Goal: Entertainment & Leisure: Consume media (video, audio)

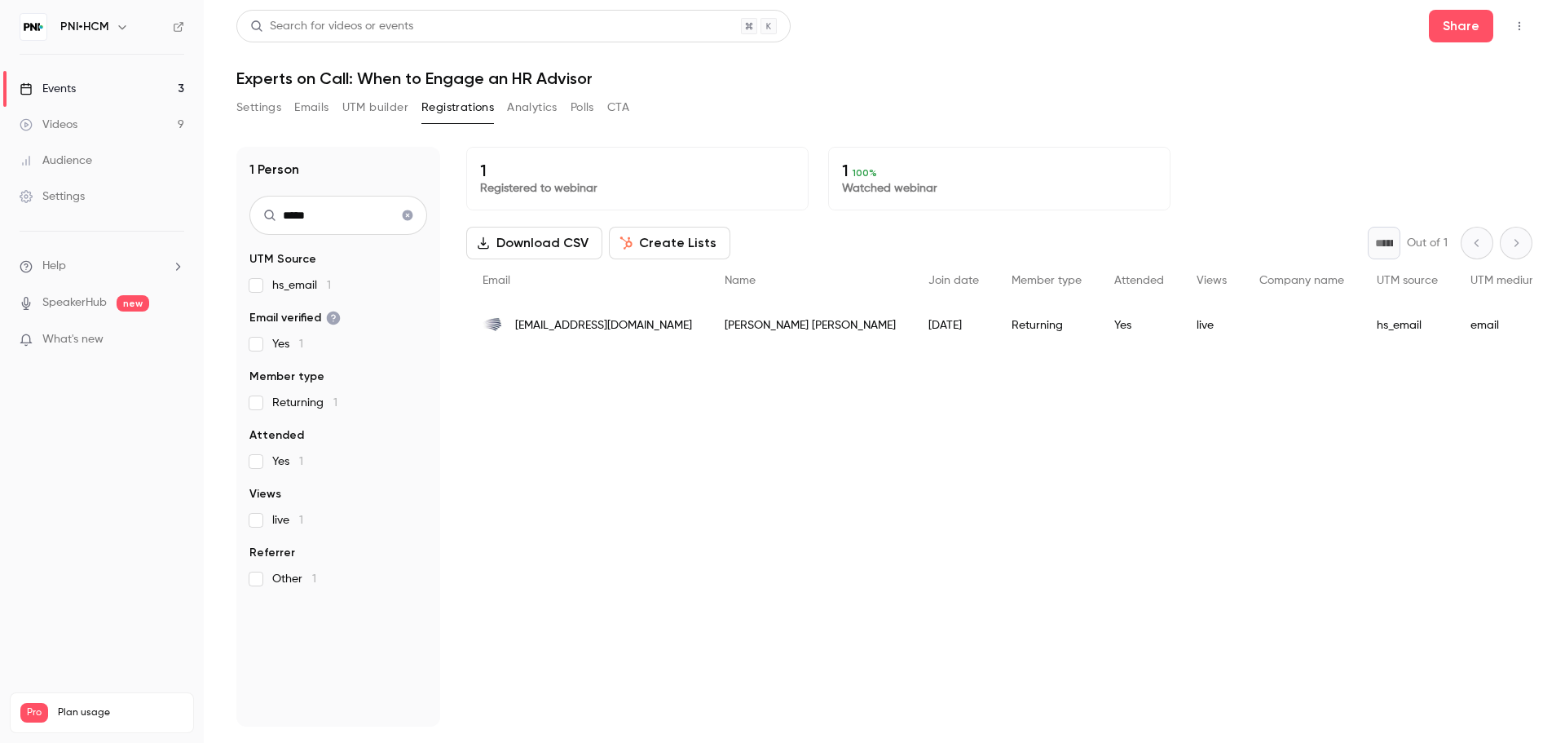
click at [620, 463] on div "1 Registered to webinar 1 100 % Watched webinar Download CSV Create Lists * Out…" at bounding box center [999, 437] width 1066 height 580
click at [95, 115] on link "Videos 9" at bounding box center [102, 125] width 204 height 36
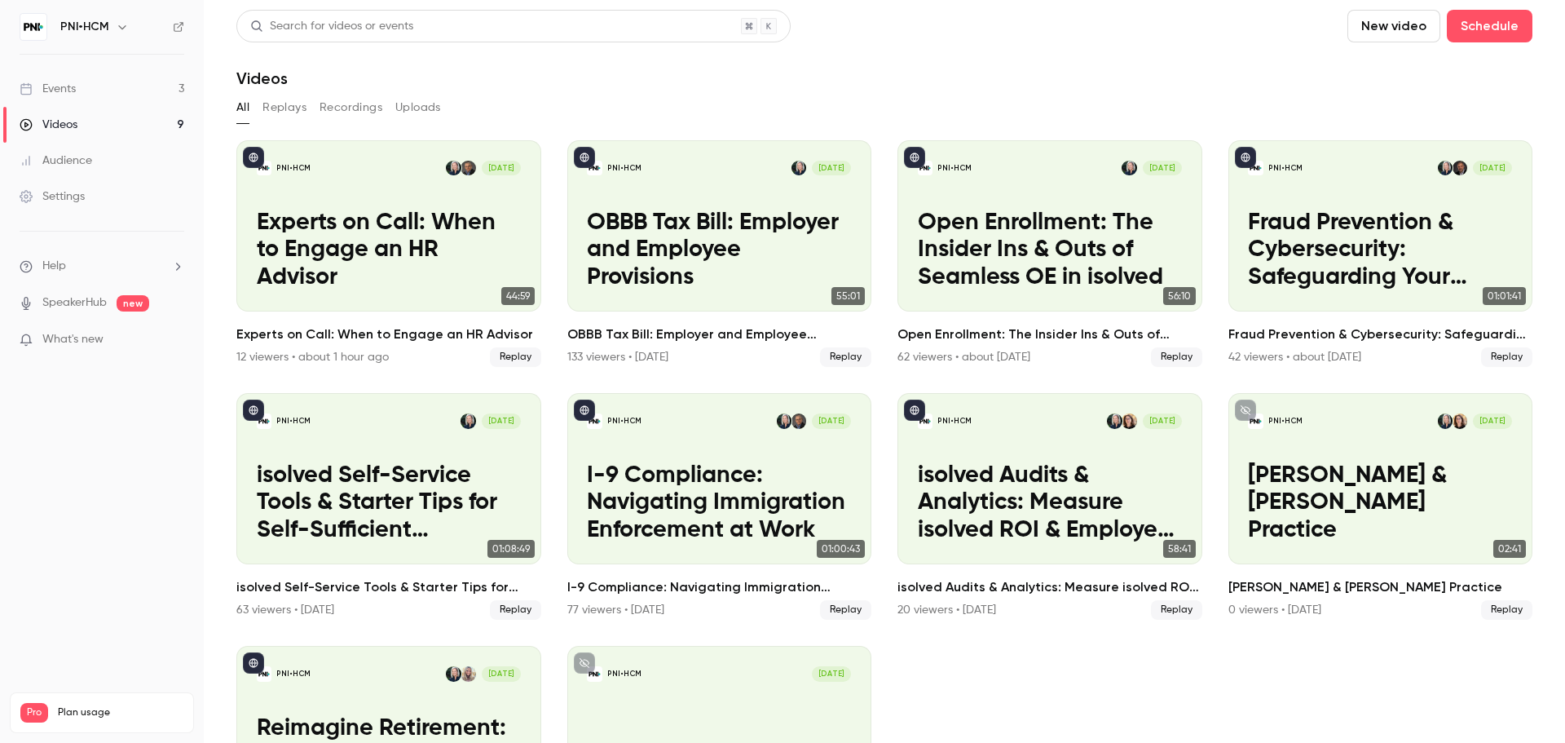
click at [358, 109] on button "Recordings" at bounding box center [351, 108] width 63 height 26
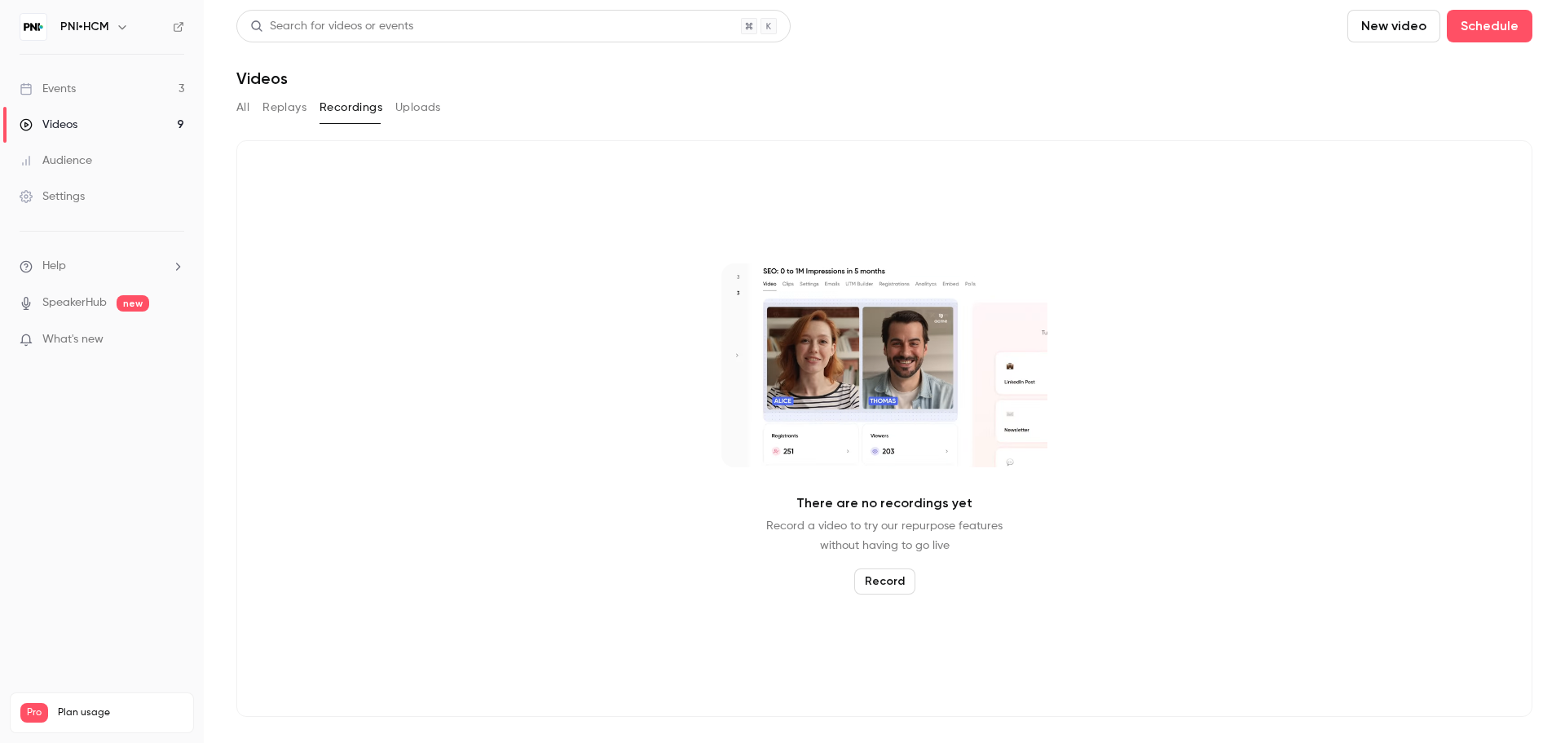
click at [244, 108] on button "All" at bounding box center [242, 108] width 13 height 26
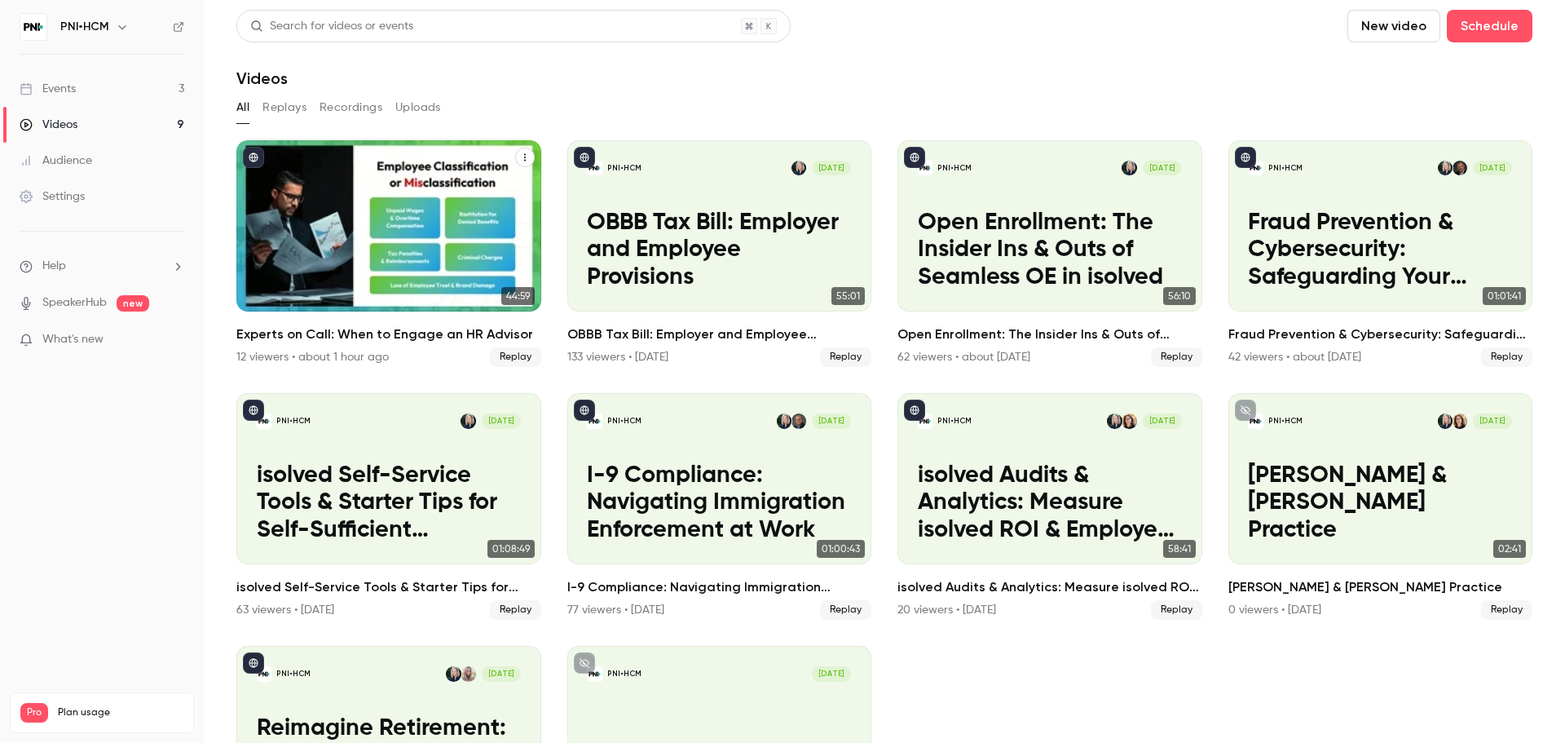
click at [520, 159] on icon "Experts on Call: When to Engage an HR Advisor" at bounding box center [525, 157] width 10 height 10
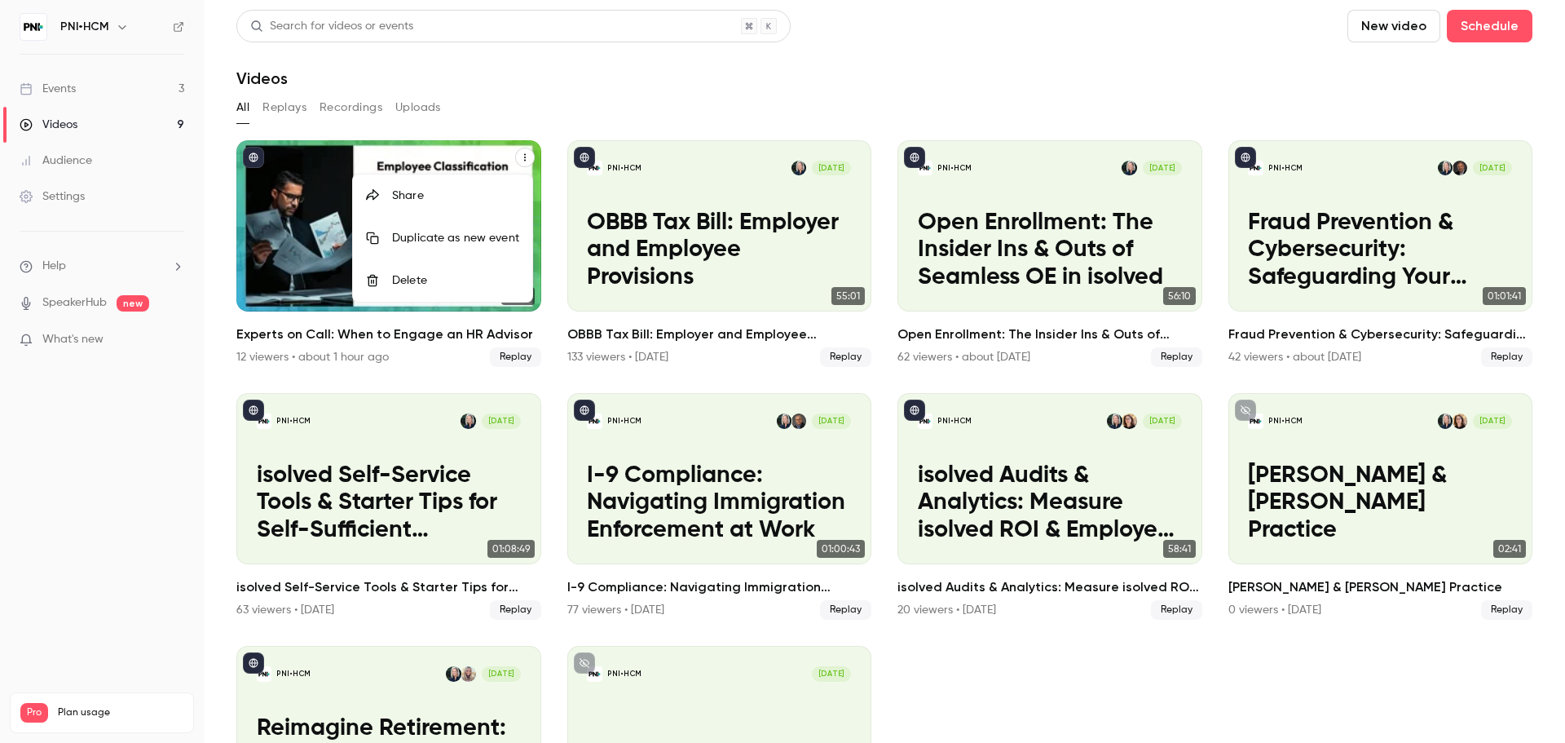
click at [363, 331] on div at bounding box center [782, 371] width 1565 height 743
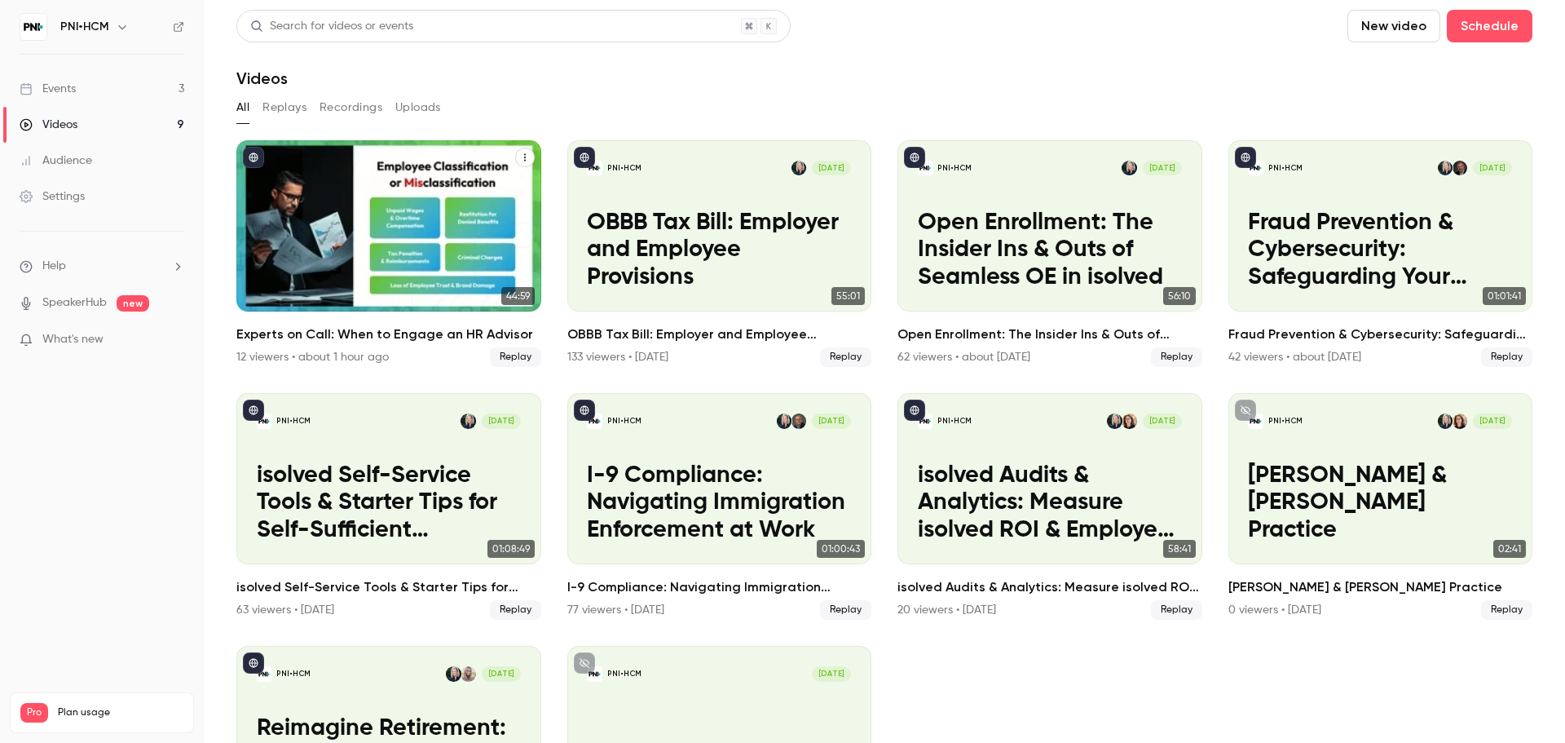
click at [372, 331] on h2 "Experts on Call: When to Engage an HR Advisor" at bounding box center [388, 334] width 305 height 20
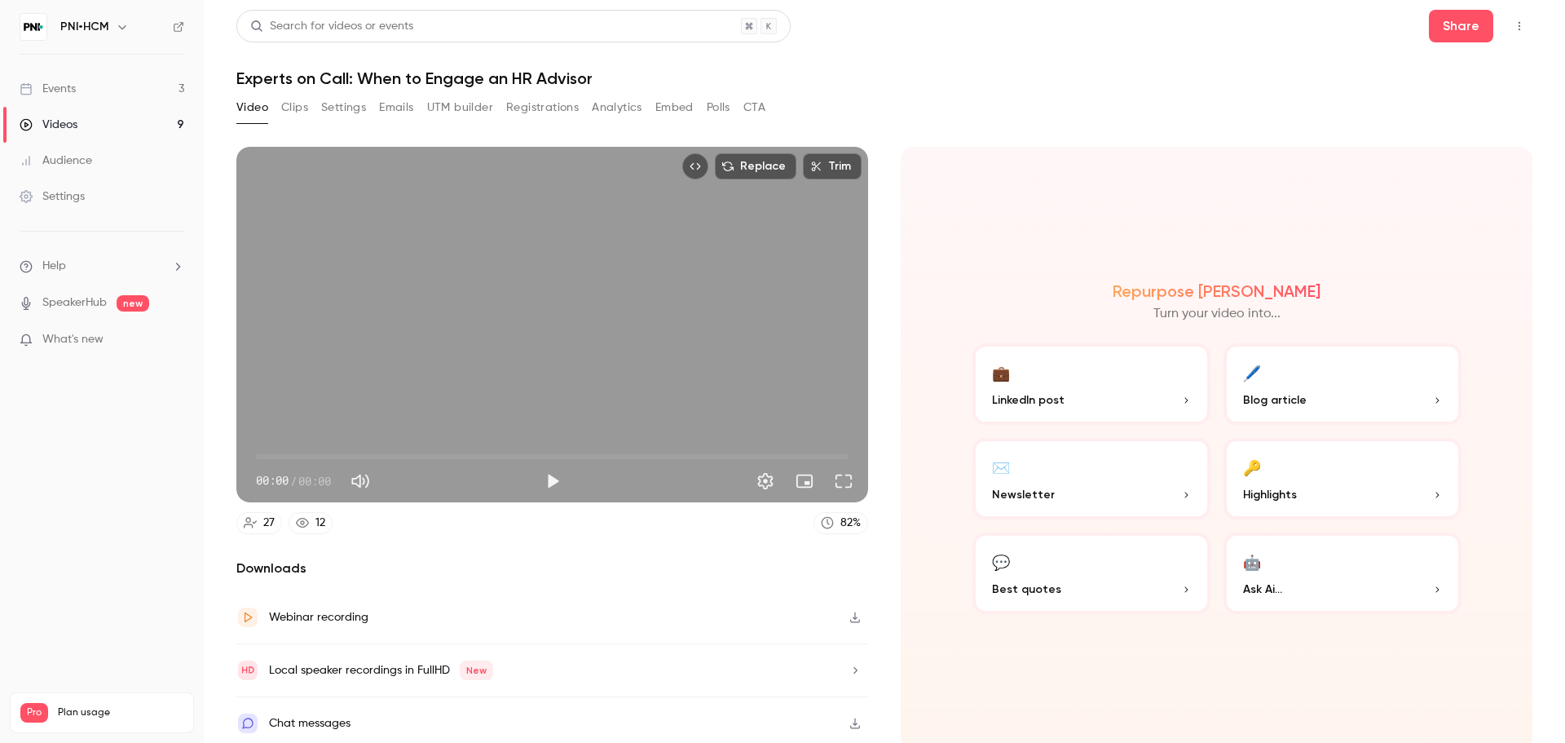
scroll to position [3, 0]
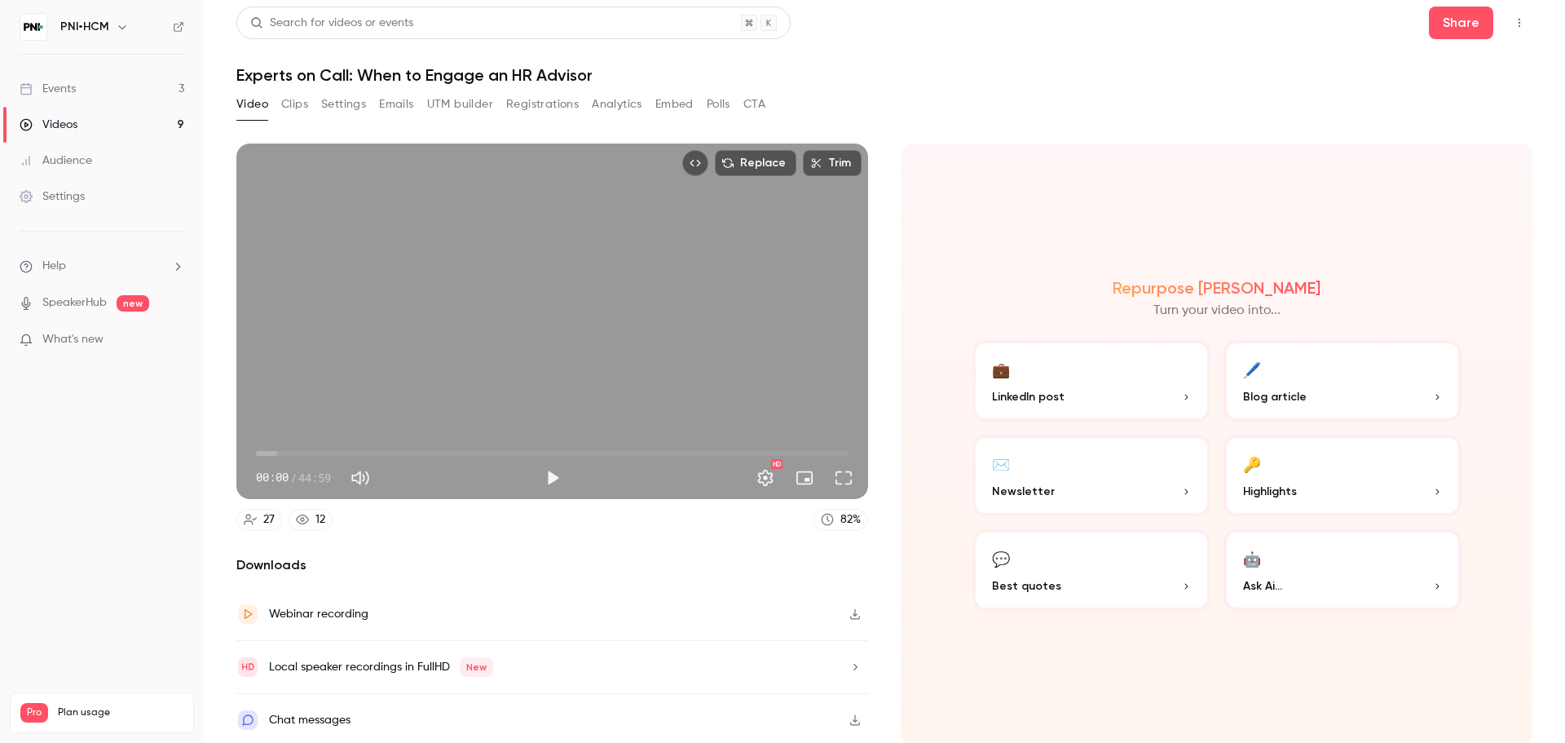
click at [849, 602] on button "button" at bounding box center [855, 614] width 26 height 26
click at [968, 62] on header "Search for videos or events Share Experts on Call: When to Engage an HR Advisor" at bounding box center [884, 46] width 1296 height 78
click at [563, 74] on h1 "Experts on Call: When to Engage an HR Advisor" at bounding box center [884, 75] width 1296 height 20
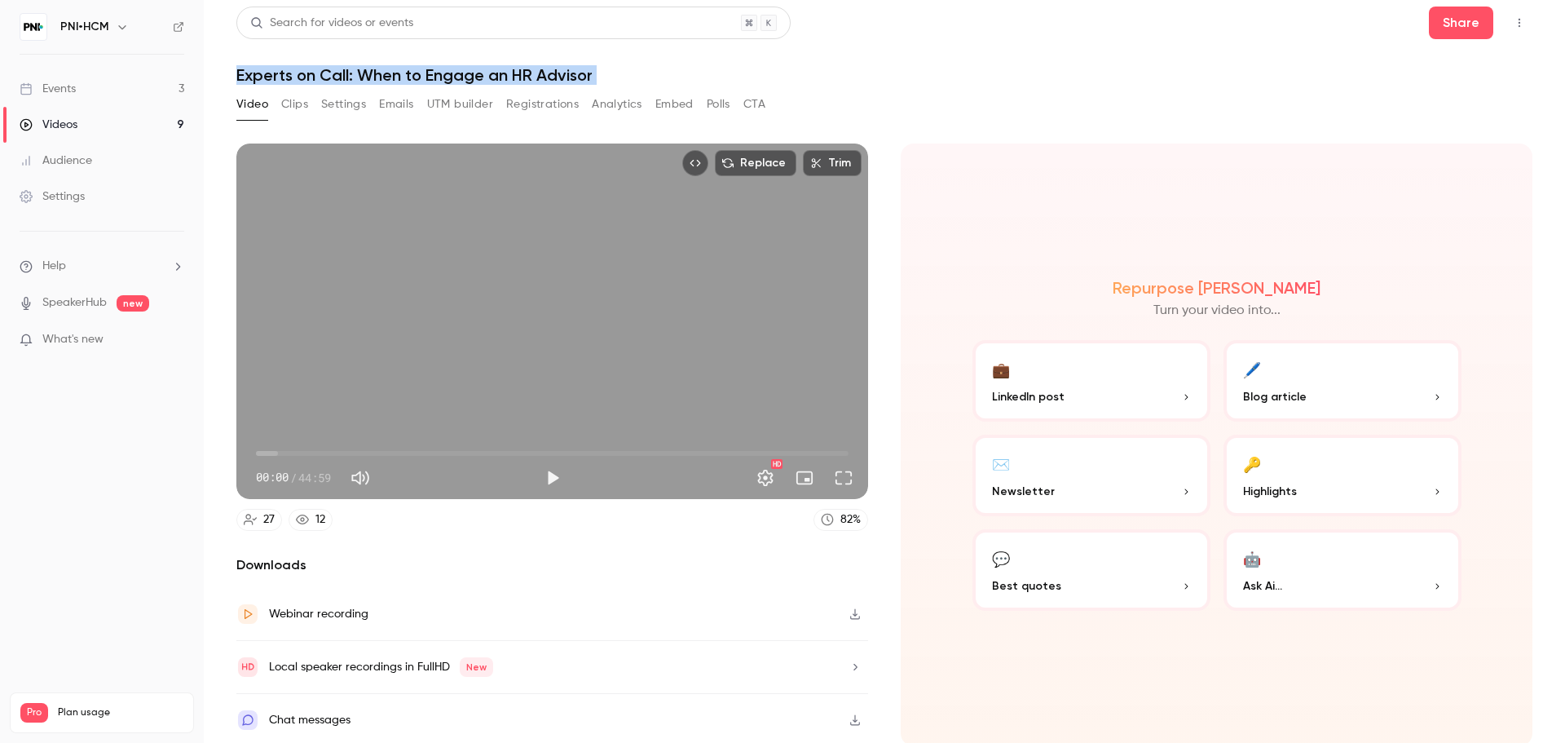
copy div "Experts on Call: When to Engage an HR Advisor Video Clips Settings Emails UTM b…"
